Goal: Transaction & Acquisition: Book appointment/travel/reservation

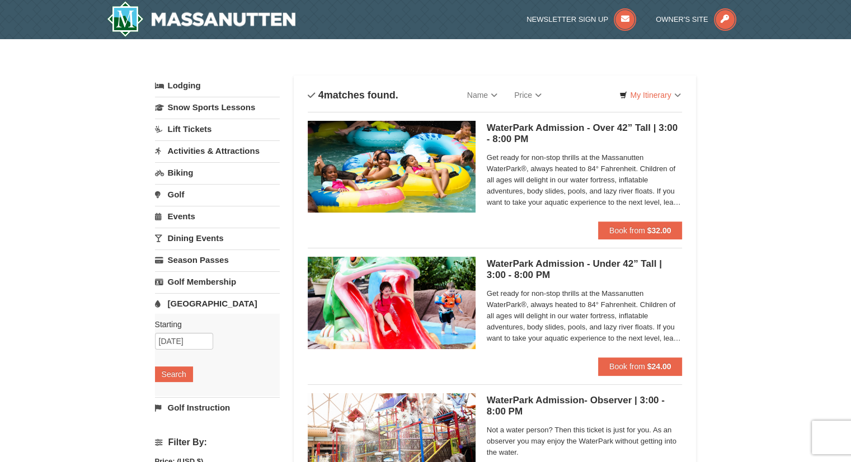
click at [186, 211] on link "Events" at bounding box center [217, 216] width 125 height 21
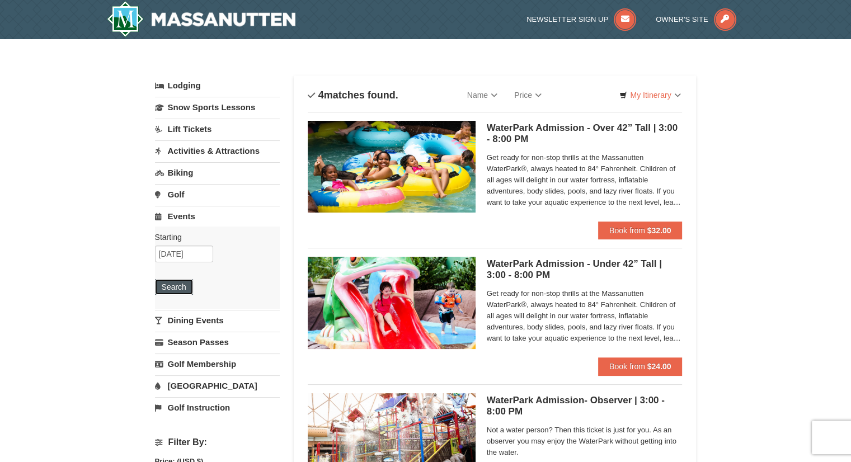
click at [181, 283] on button "Search" at bounding box center [174, 287] width 38 height 16
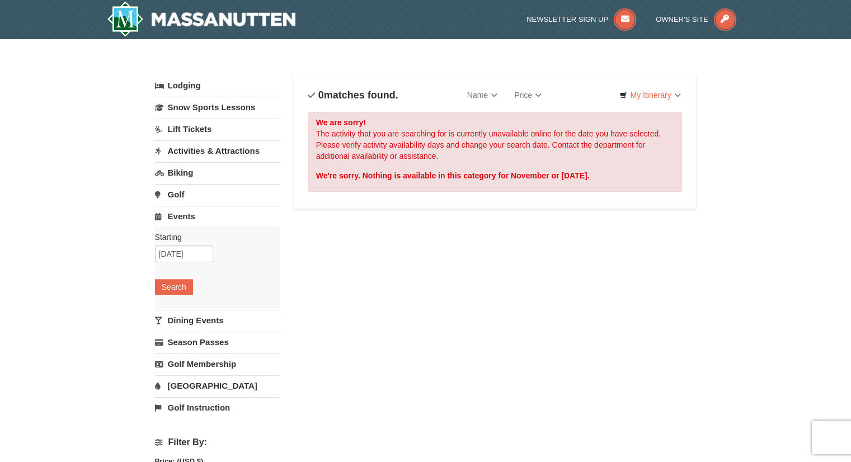
click at [204, 147] on link "Activities & Attractions" at bounding box center [217, 150] width 125 height 21
click at [181, 215] on button "Search" at bounding box center [174, 222] width 38 height 16
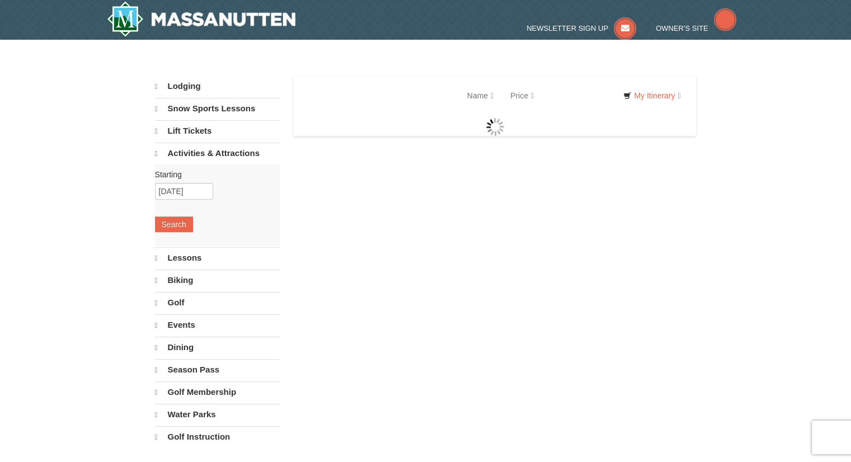
select select "9"
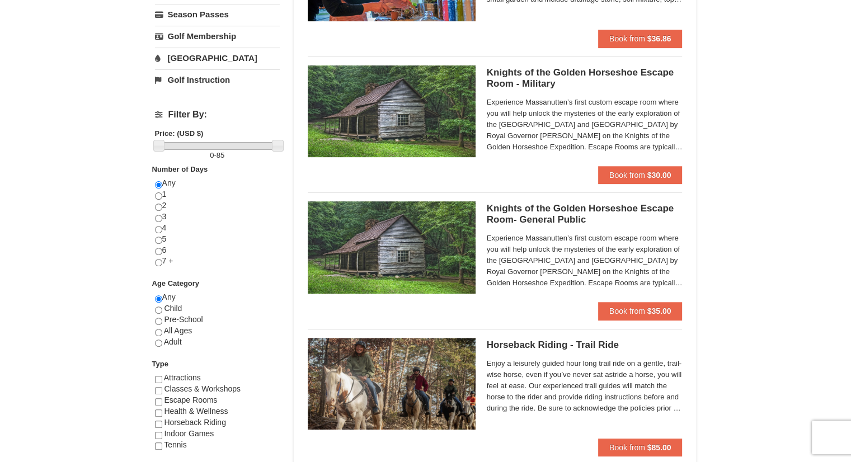
scroll to position [280, 0]
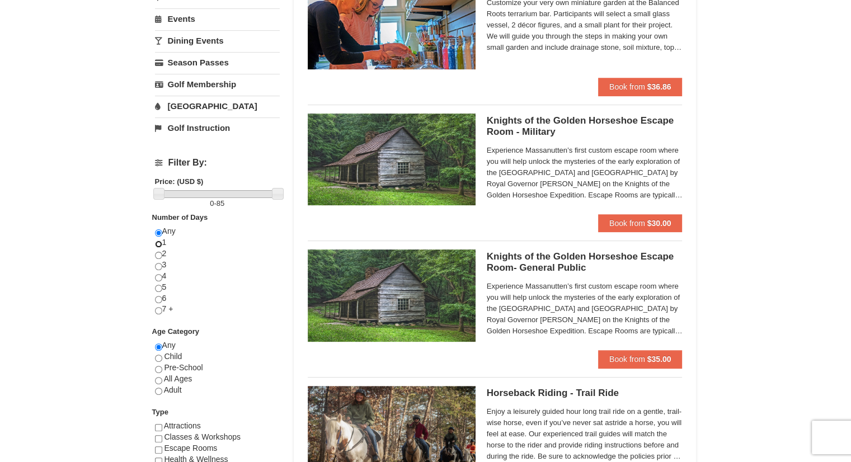
click at [159, 240] on input "radio" at bounding box center [158, 243] width 7 height 7
radio input "true"
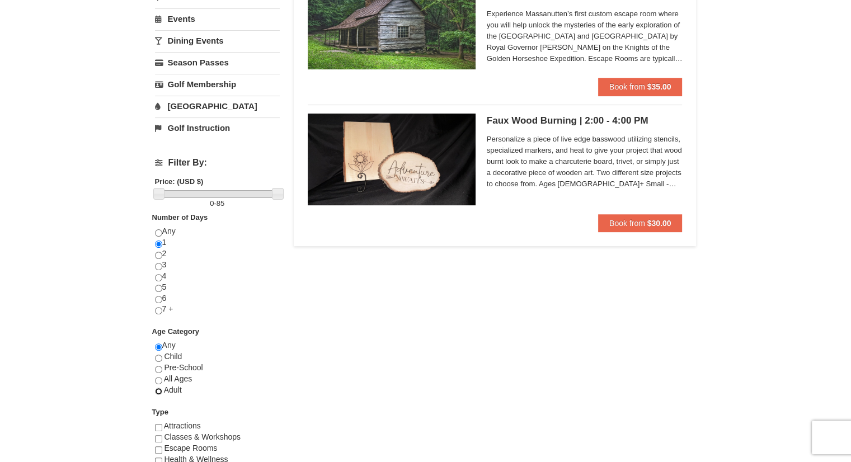
click at [161, 390] on input "radio" at bounding box center [158, 391] width 7 height 7
radio input "true"
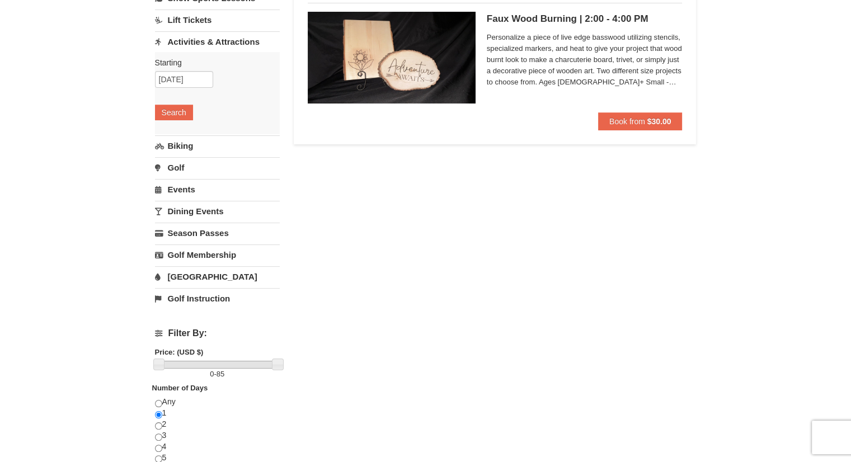
scroll to position [56, 0]
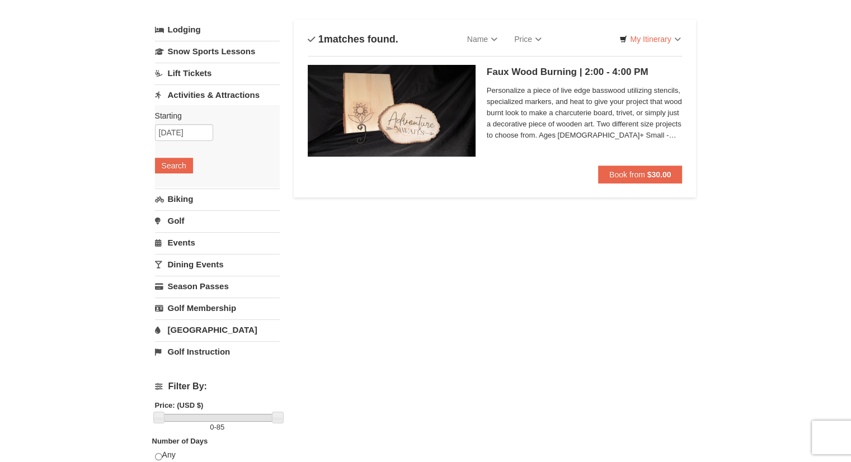
click at [185, 195] on link "Biking" at bounding box center [217, 198] width 125 height 21
click at [180, 190] on button "Search" at bounding box center [174, 188] width 38 height 16
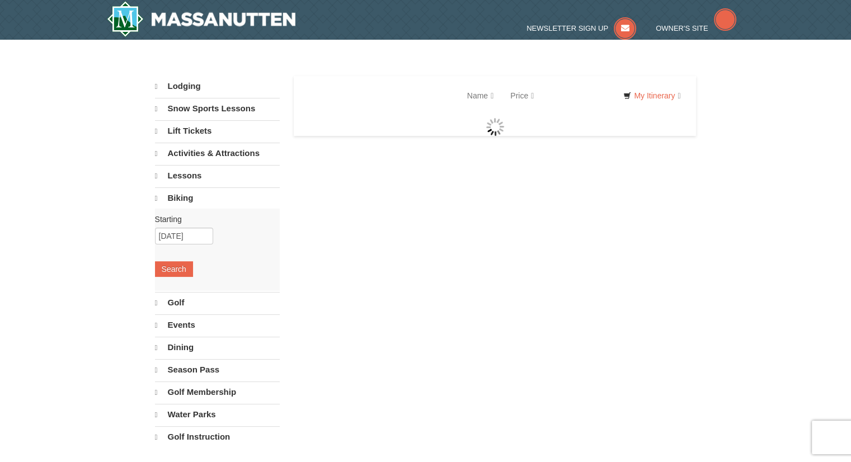
select select "9"
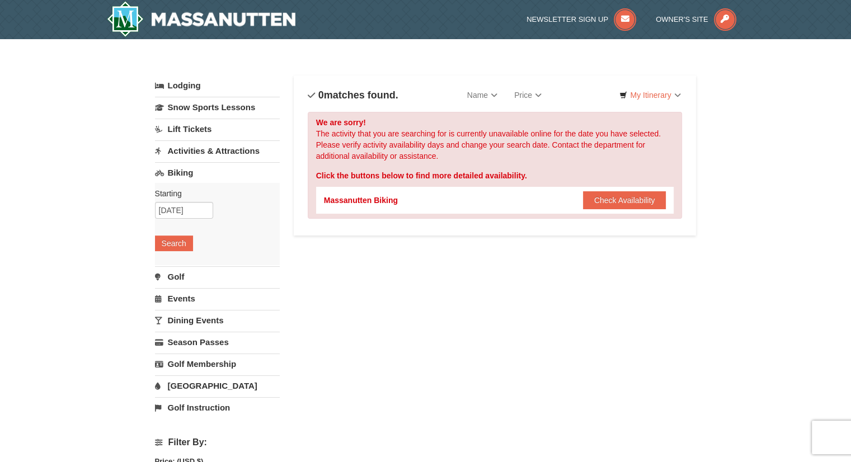
click at [197, 153] on link "Activities & Attractions" at bounding box center [217, 150] width 125 height 21
click at [173, 219] on button "Search" at bounding box center [174, 222] width 38 height 16
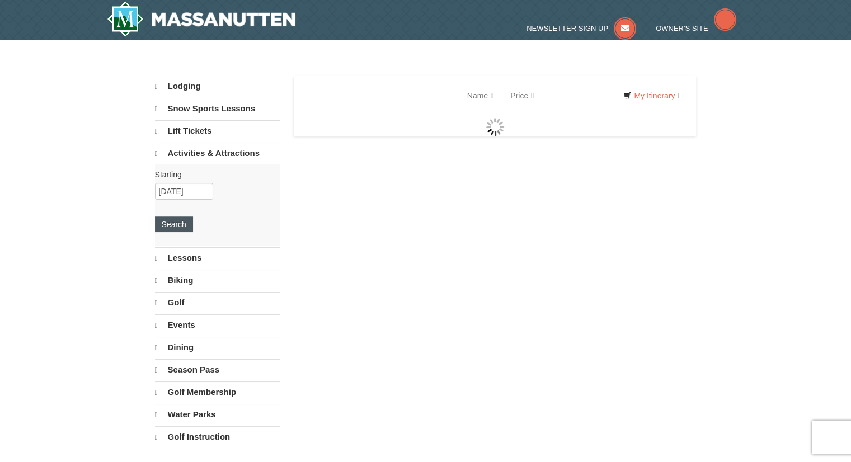
select select "9"
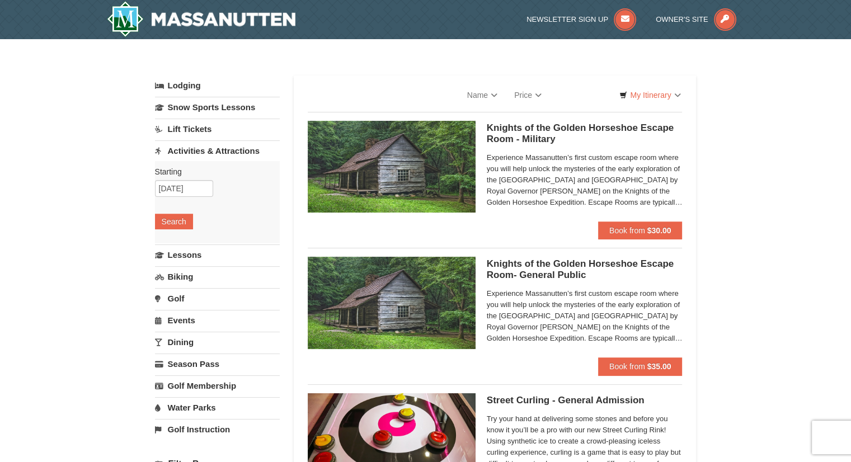
select select "9"
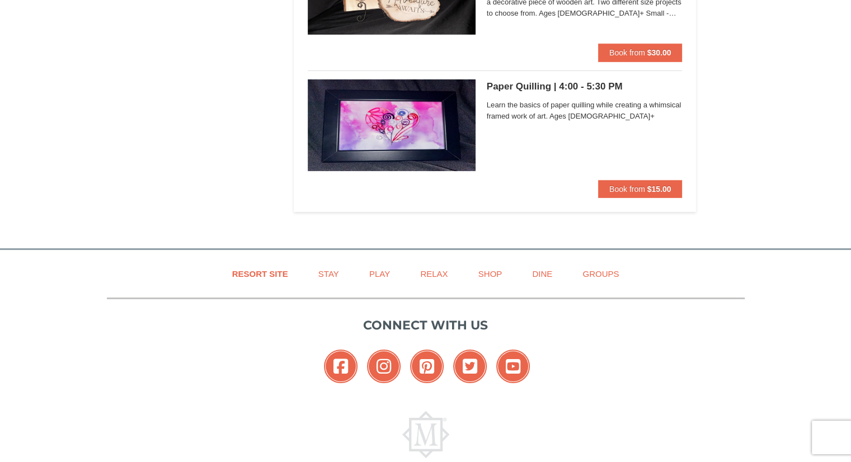
scroll to position [3632, 0]
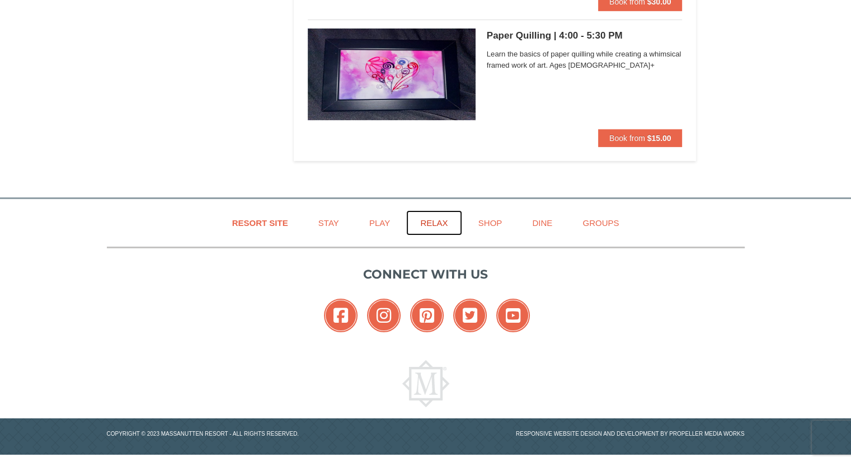
click at [437, 220] on link "Relax" at bounding box center [433, 222] width 55 height 25
